Goal: Task Accomplishment & Management: Manage account settings

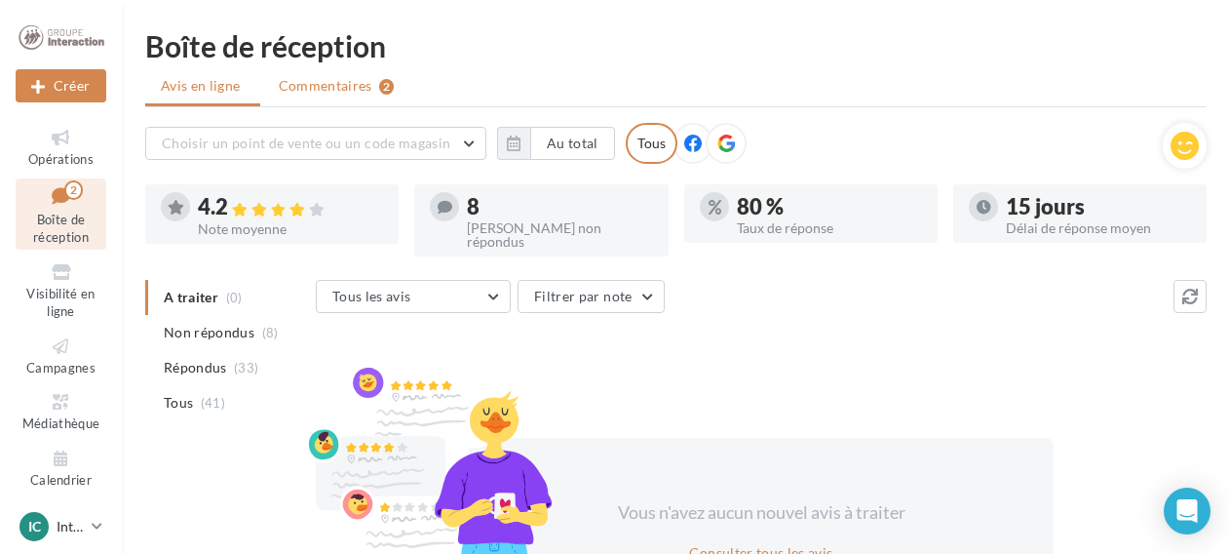
click at [343, 83] on span "Commentaires" at bounding box center [326, 85] width 94 height 19
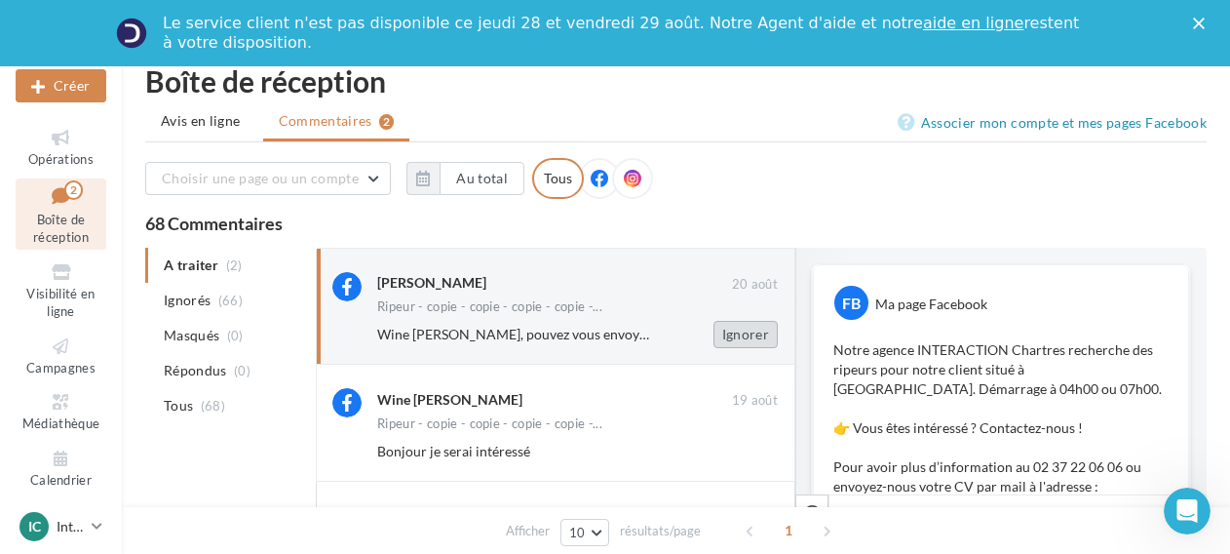
scroll to position [2, 0]
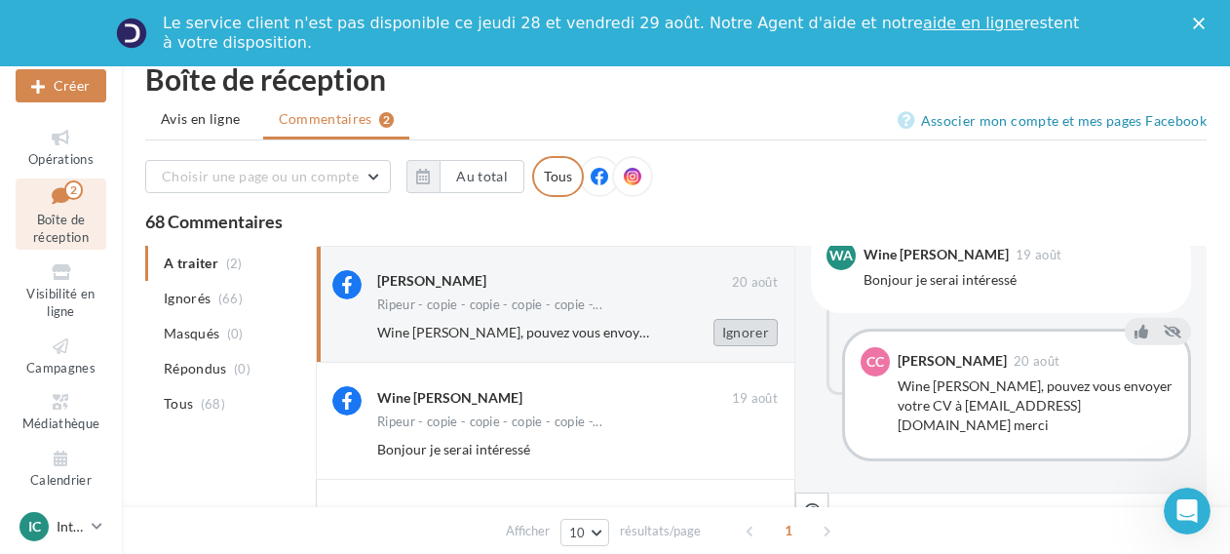
click at [754, 335] on button "Ignorer" at bounding box center [746, 332] width 64 height 27
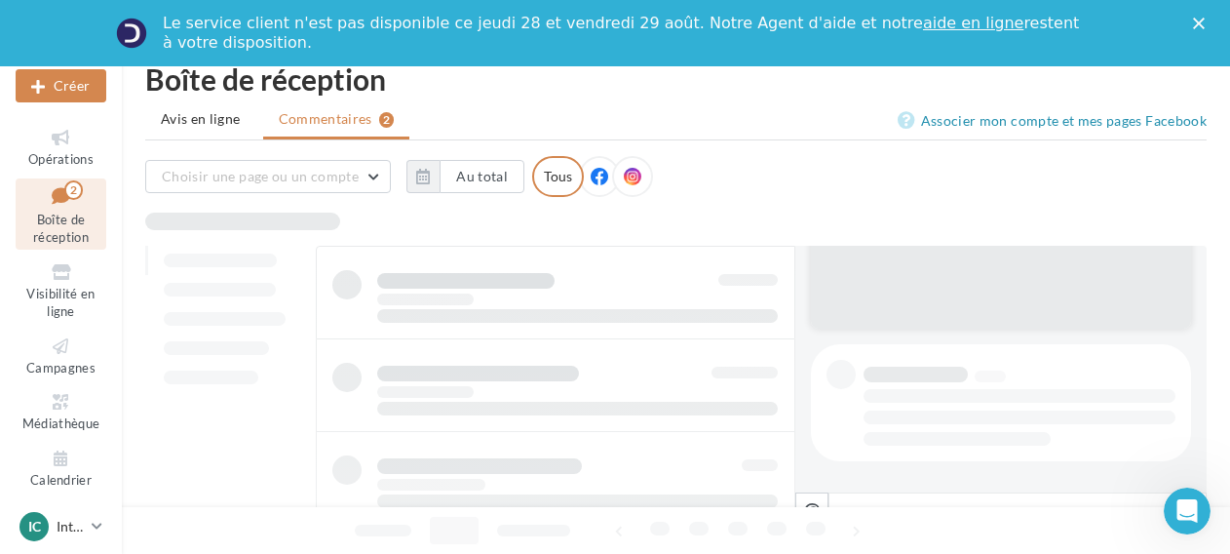
scroll to position [303, 0]
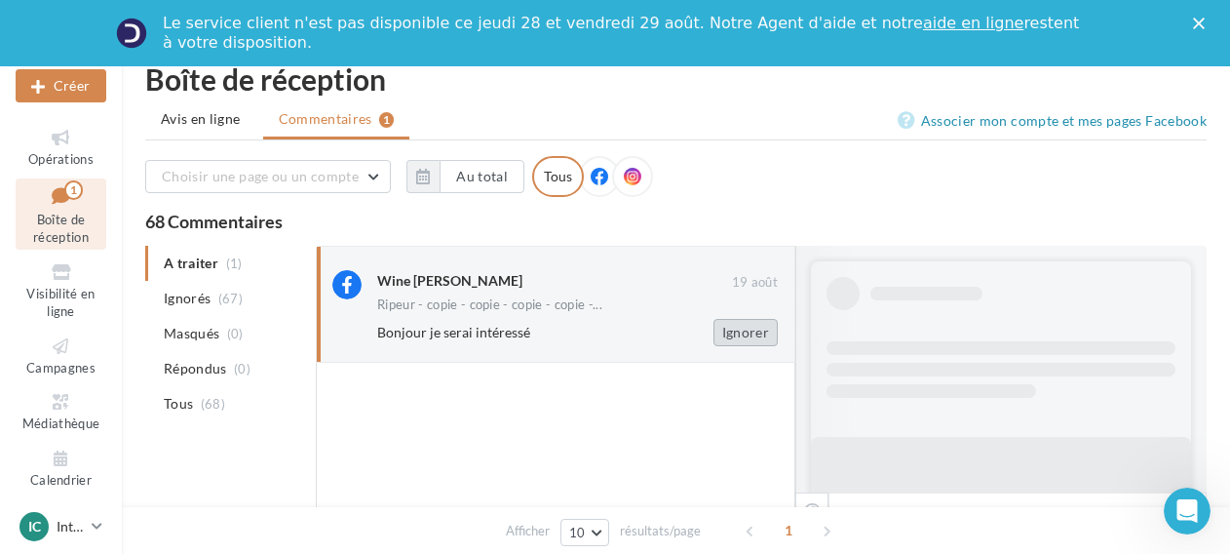
click at [737, 334] on button "Ignorer" at bounding box center [746, 332] width 64 height 27
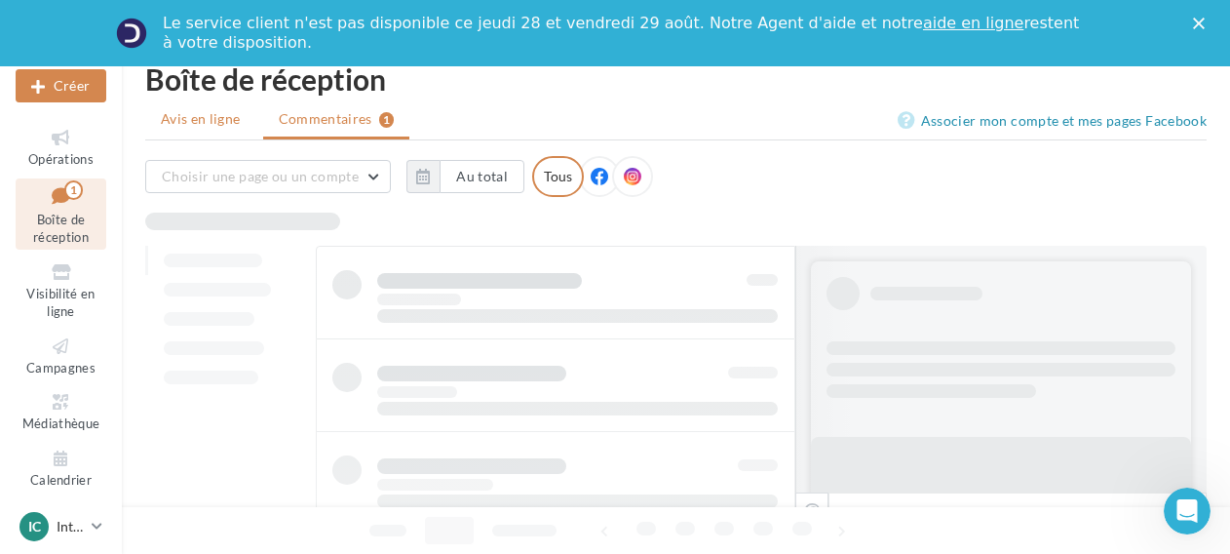
click at [196, 120] on span "Avis en ligne" at bounding box center [201, 118] width 80 height 19
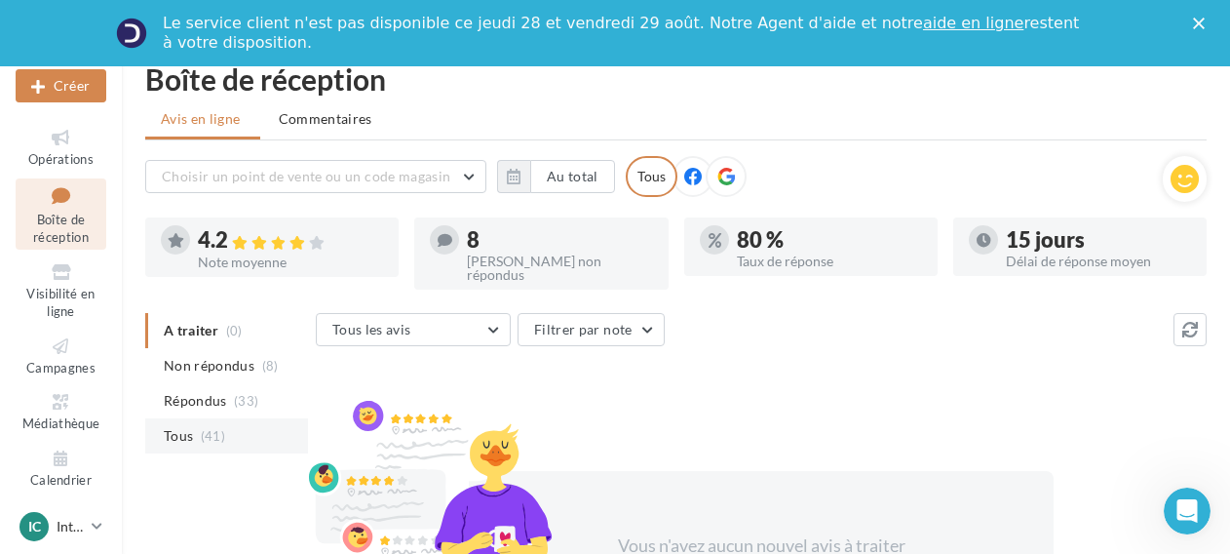
click at [212, 428] on span "(41)" at bounding box center [213, 436] width 24 height 16
